Goal: Transaction & Acquisition: Purchase product/service

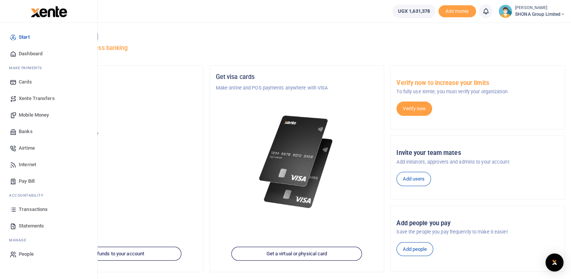
click at [33, 212] on span "Transactions" at bounding box center [33, 210] width 29 height 8
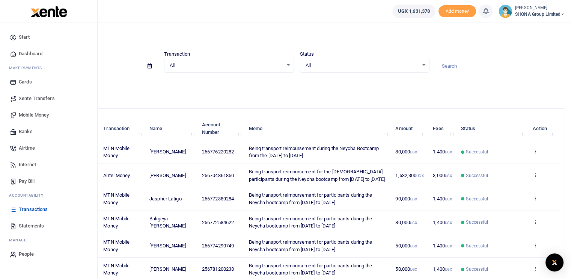
click at [44, 113] on span "Mobile Money" at bounding box center [34, 115] width 30 height 8
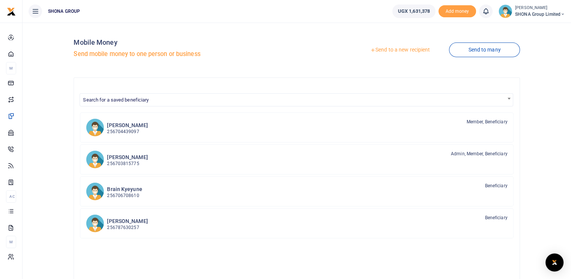
click at [394, 50] on link "Send to a new recipient" at bounding box center [400, 50] width 98 height 14
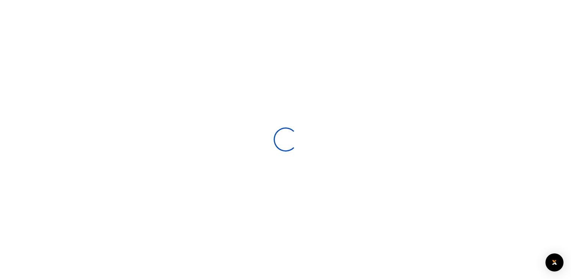
select select
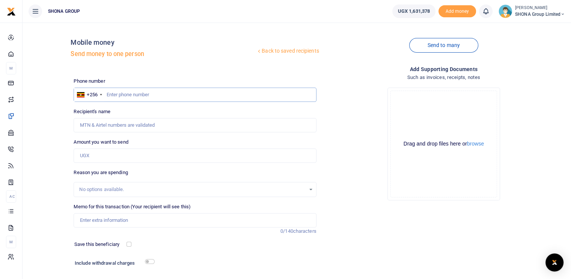
click at [125, 93] on input "text" at bounding box center [195, 95] width 243 height 14
type input "779923702"
type input "[PERSON_NAME]"
type input "779923702"
click at [144, 154] on input "Amount you want to send" at bounding box center [195, 155] width 243 height 14
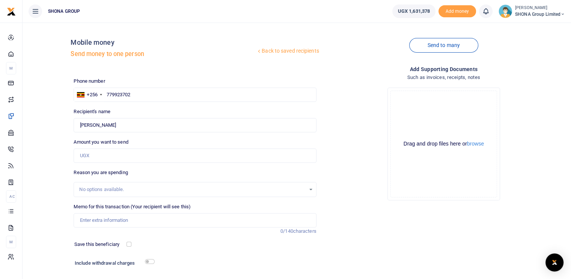
drag, startPoint x: 502, startPoint y: 160, endPoint x: 497, endPoint y: 160, distance: 4.9
click at [502, 160] on div "Drop your files here Drag and drop files here or browse Powered by Uppy" at bounding box center [444, 144] width 243 height 125
click at [93, 156] on input "Amount you want to send" at bounding box center [195, 155] width 243 height 14
type input "300,000"
click at [97, 217] on input "Memo for this transaction (Your recipient will see this)" at bounding box center [195, 220] width 243 height 14
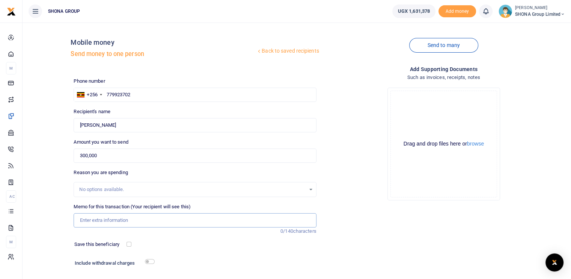
paste input "SITE SURVEY FOR IRRIGATION SYSTEMS IN SOROTI"
click at [79, 220] on input "SITE SURVEY FOR IRRIGATION SYSTEMS IN SOROTI" at bounding box center [195, 220] width 243 height 14
type input "Being site survey for the irrigation system in [GEOGRAPHIC_DATA]"
click at [305, 150] on input "300,000" at bounding box center [195, 155] width 243 height 14
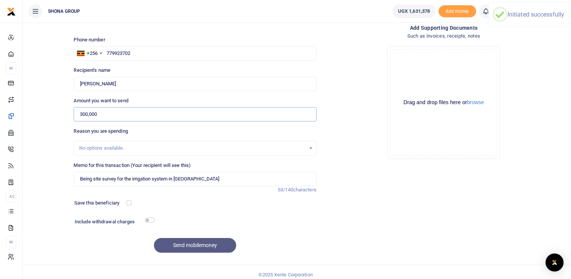
scroll to position [46, 0]
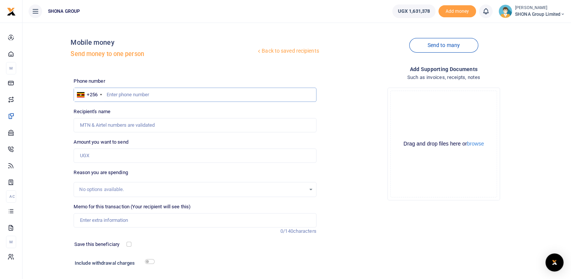
click at [153, 97] on input "text" at bounding box center [195, 95] width 243 height 14
click at [112, 151] on input "Amount you want to send" at bounding box center [195, 155] width 243 height 14
type input "300,000"
click at [128, 91] on input "text" at bounding box center [195, 95] width 243 height 14
type input "779923702"
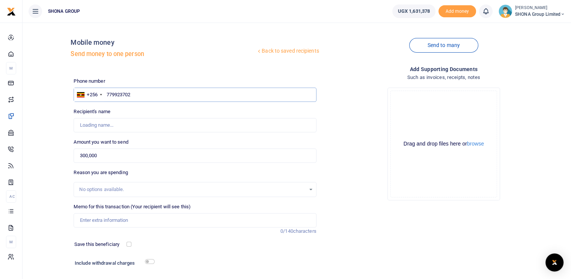
type input "[PERSON_NAME]"
type input "779923702"
click at [122, 222] on input "Memo for this transaction (Your recipient will see this)" at bounding box center [195, 220] width 243 height 14
paste input "SITE SURVEY FOR IRRIGATION SYSTEMS IN SOROTI."
click at [80, 220] on input "SITE SURVEY FOR IRRIGATION SYSTEMS IN SOROTI." at bounding box center [195, 220] width 243 height 14
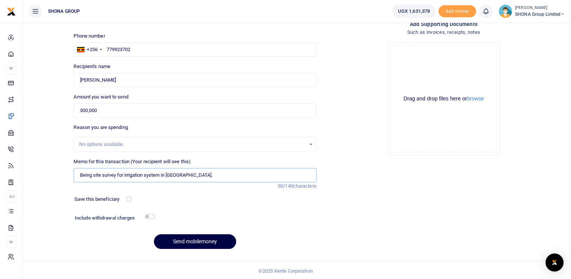
scroll to position [46, 0]
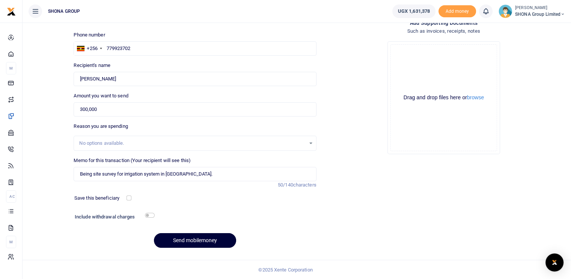
click at [173, 242] on button "Send mobilemoney" at bounding box center [195, 240] width 82 height 15
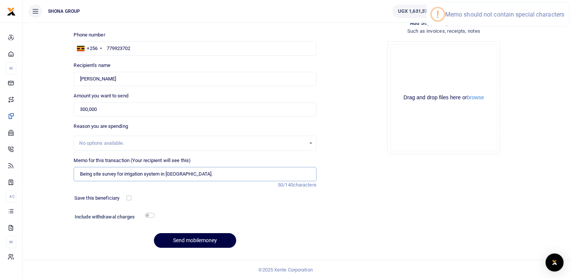
click at [183, 174] on input "Being site survey for irrigation system in Soroti." at bounding box center [195, 174] width 243 height 14
type input "Being site survey for irrigation system in Soroti"
click at [193, 236] on button "Send mobilemoney" at bounding box center [195, 240] width 82 height 15
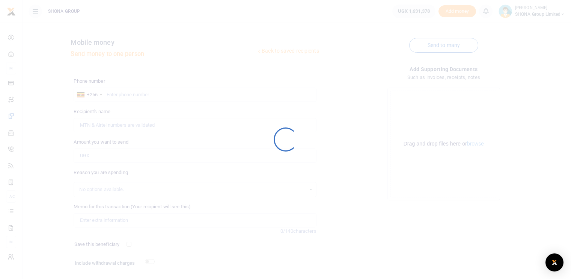
scroll to position [46, 0]
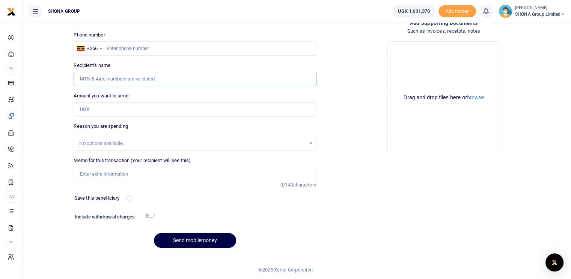
click at [99, 79] on input "Recipient's name" at bounding box center [195, 79] width 243 height 14
click at [111, 49] on input "text" at bounding box center [195, 48] width 243 height 14
type input "781465275"
type input "Ali Twaha"
type input "781465275"
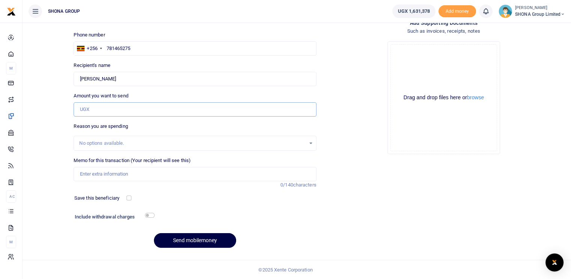
click at [108, 113] on input "Amount you want to send" at bounding box center [195, 109] width 243 height 14
click at [489, 151] on div "Drop your files here Drag and drop files here or browse Powered by Uppy" at bounding box center [444, 98] width 112 height 112
click at [89, 109] on input "Amount you want to send" at bounding box center [195, 109] width 243 height 14
type input "200,000"
click at [105, 175] on input "Memo for this transaction (Your recipient will see this)" at bounding box center [195, 174] width 243 height 14
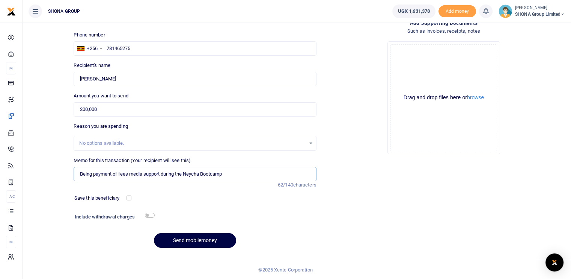
type input "Being payment of fees media support during the Neycha Bootcamp"
click at [177, 127] on div "Reason you are spending No options available." at bounding box center [195, 136] width 243 height 28
click at [228, 172] on input "Being payment of fees media support during the Neycha Bootcamp" at bounding box center [195, 174] width 243 height 14
click at [147, 174] on input "Being payment of fees media support during the Neycha Bootcamp" at bounding box center [195, 174] width 243 height 14
click at [182, 241] on button "Send mobilemoney" at bounding box center [195, 240] width 82 height 15
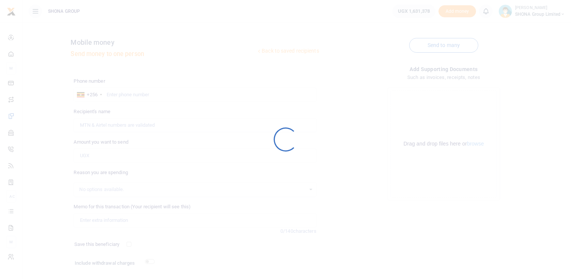
scroll to position [46, 0]
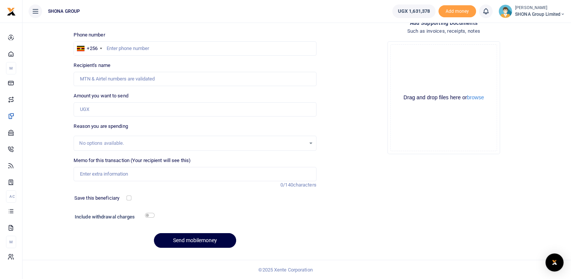
click at [556, 179] on div "Add supporting Documents Such as invoices, receipts, notes Drop your files here…" at bounding box center [444, 136] width 249 height 235
